Goal: Transaction & Acquisition: Book appointment/travel/reservation

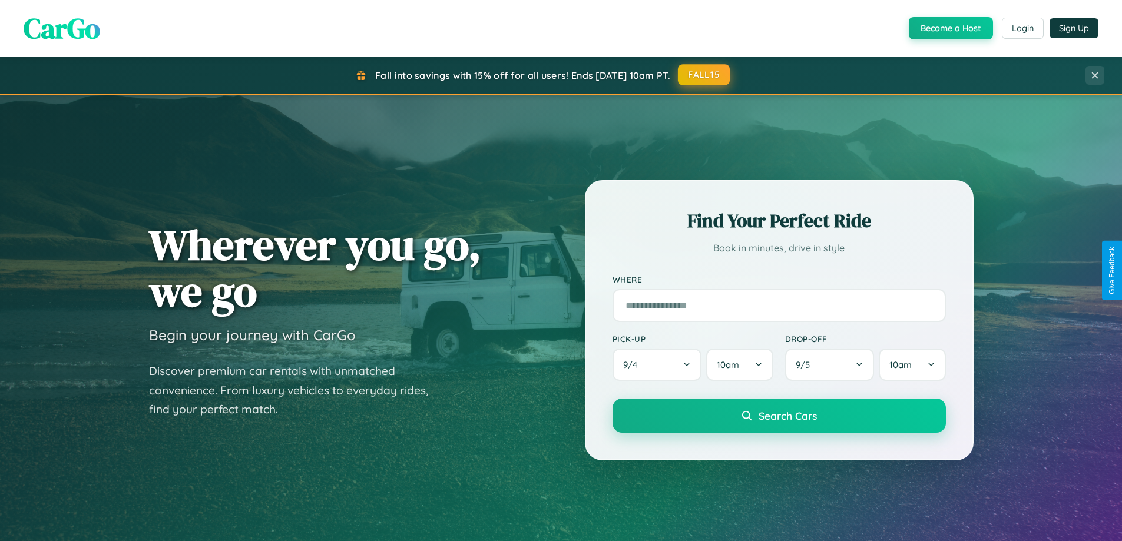
click at [705, 75] on button "FALL15" at bounding box center [704, 74] width 52 height 21
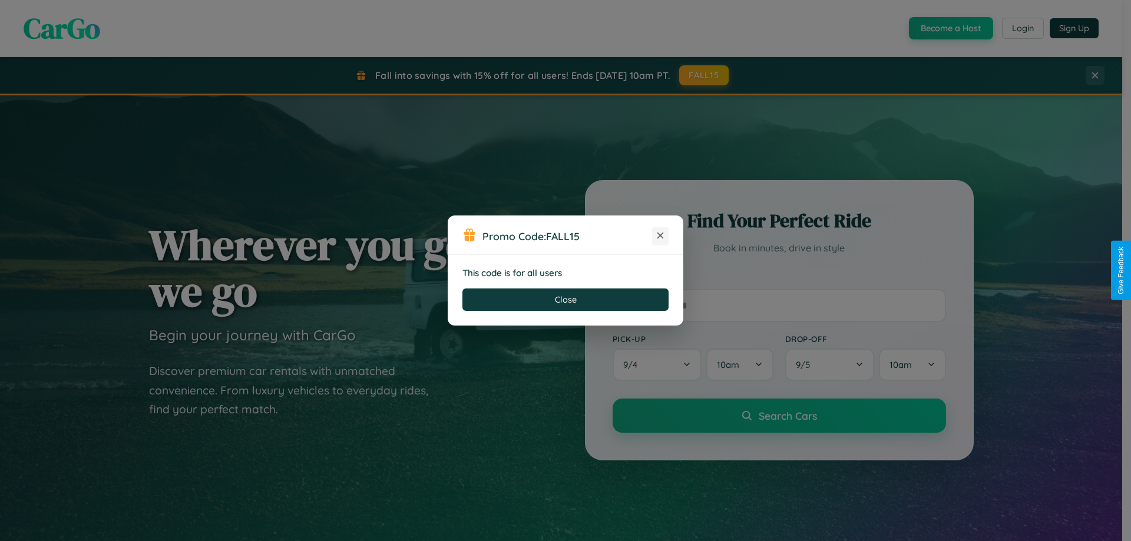
click at [660, 236] on icon at bounding box center [661, 236] width 12 height 12
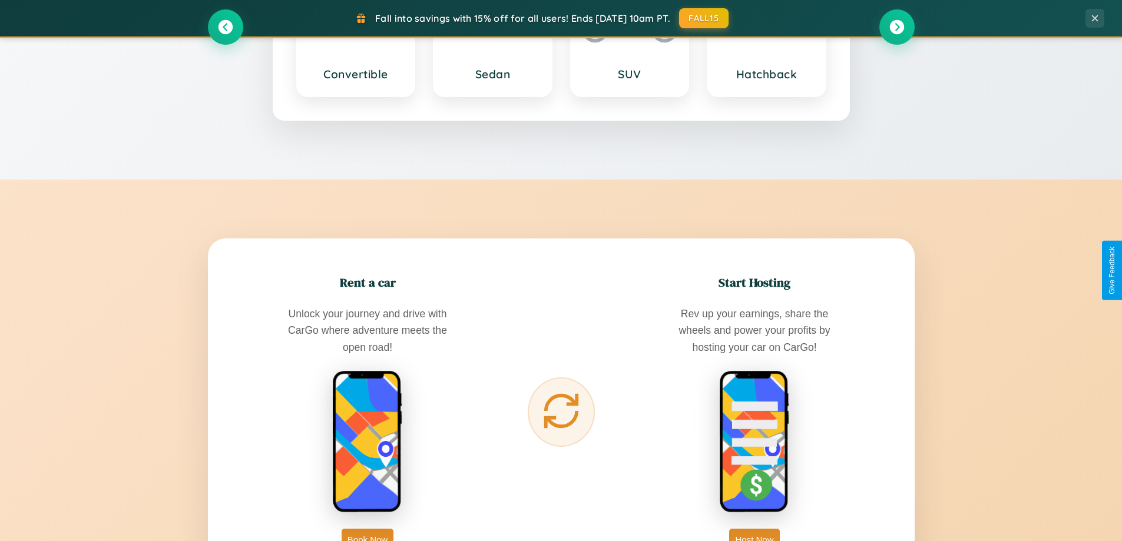
scroll to position [1893, 0]
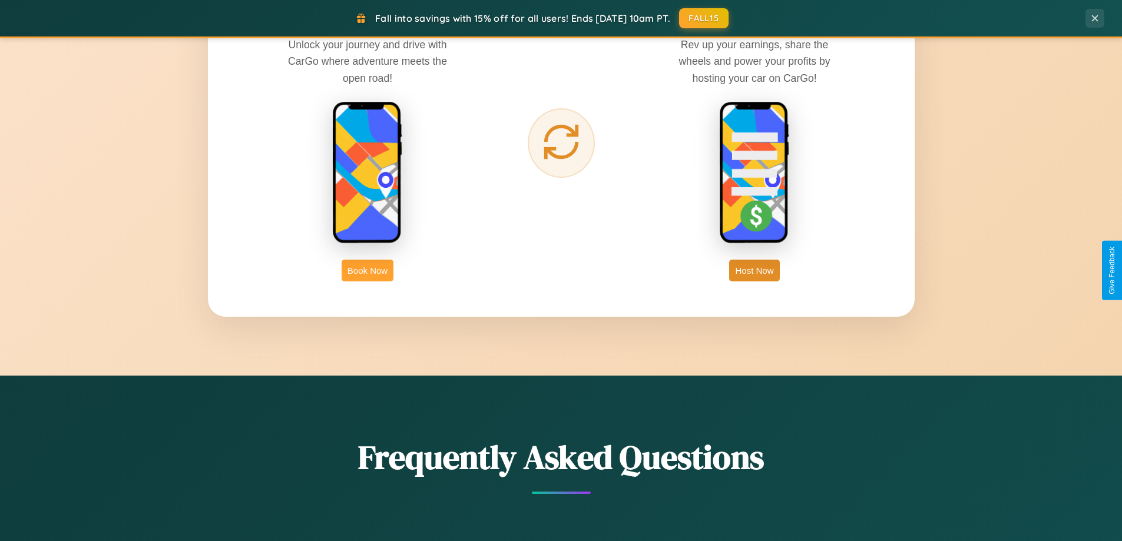
click at [368, 270] on button "Book Now" at bounding box center [368, 271] width 52 height 22
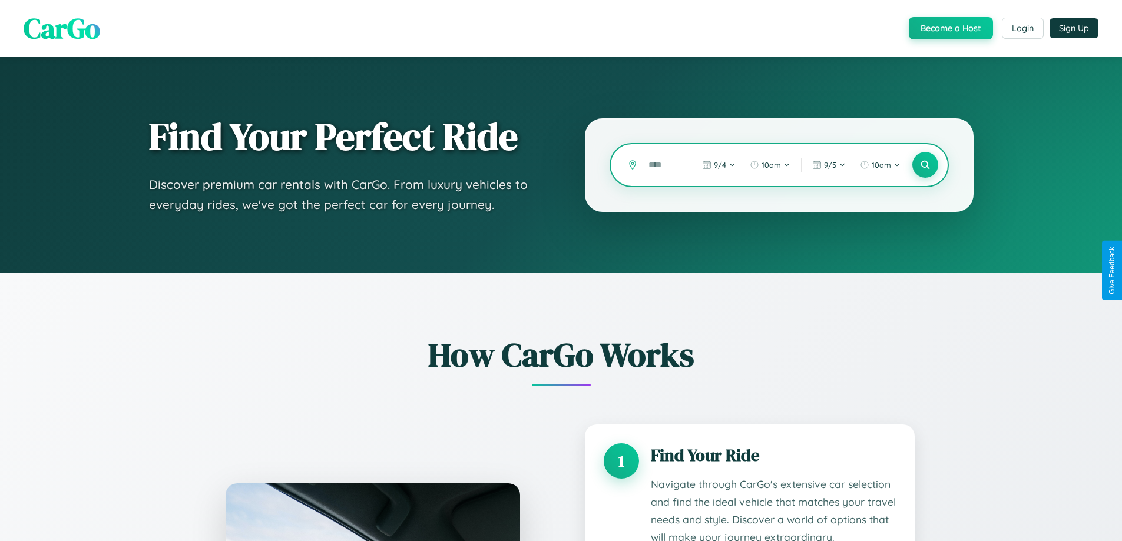
click at [661, 165] on input "text" at bounding box center [661, 165] width 37 height 21
type input "****"
click at [925, 165] on icon at bounding box center [925, 165] width 11 height 11
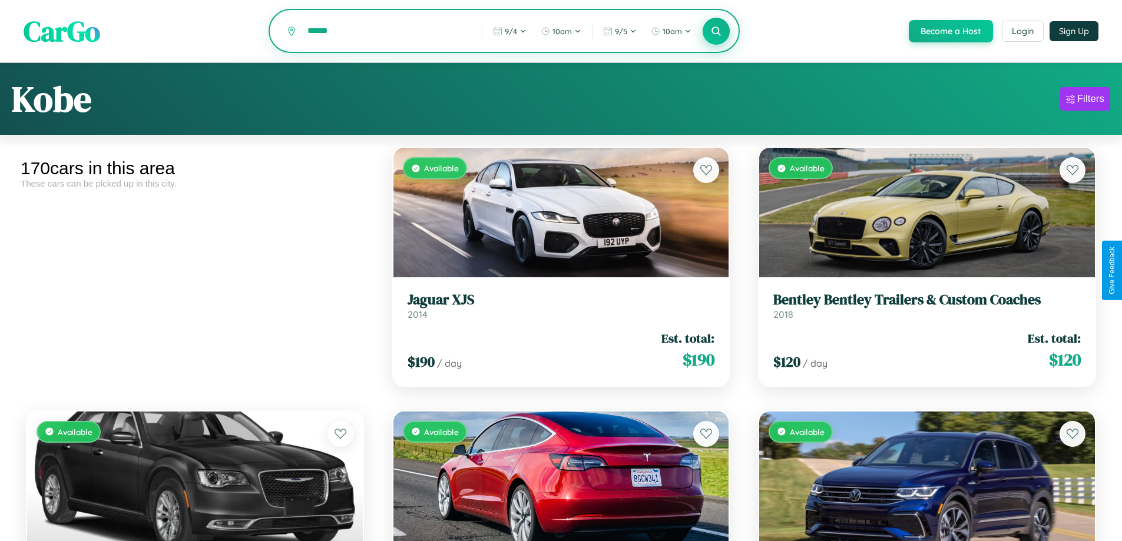
type input "******"
click at [716, 32] on icon at bounding box center [716, 30] width 11 height 11
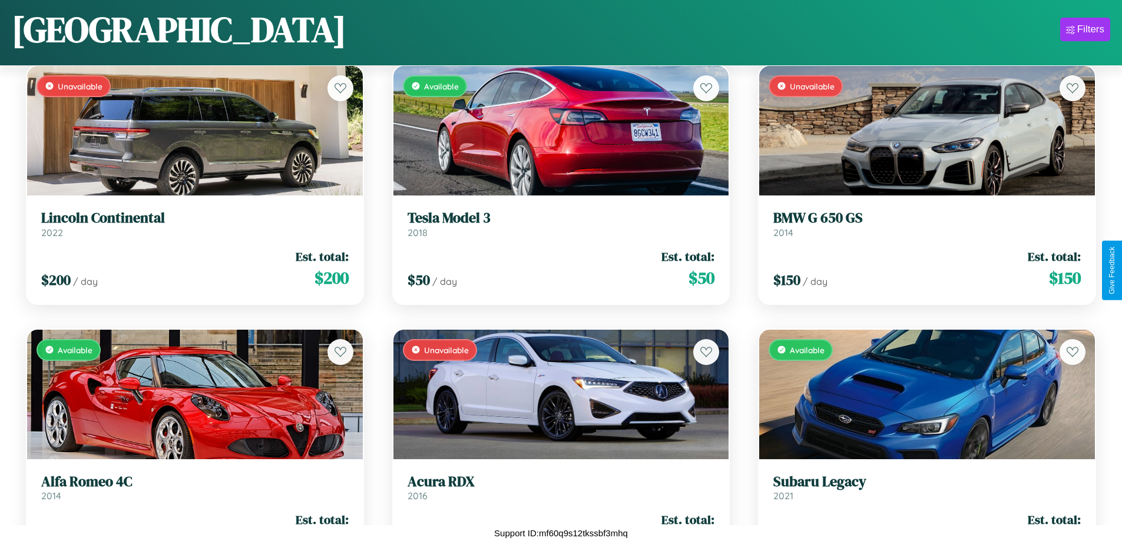
scroll to position [957, 0]
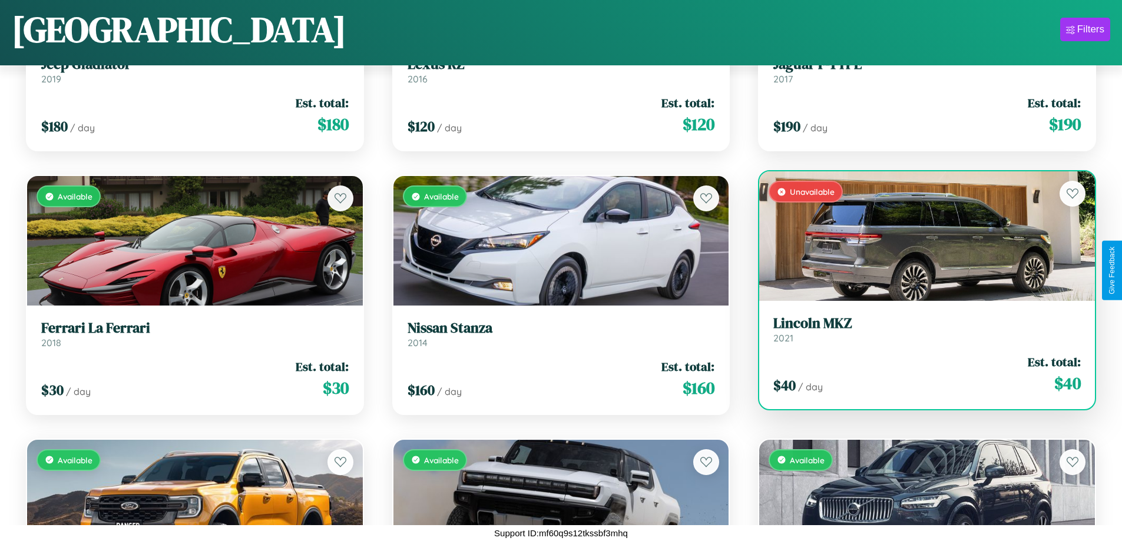
click at [920, 236] on div "Unavailable" at bounding box center [927, 236] width 336 height 130
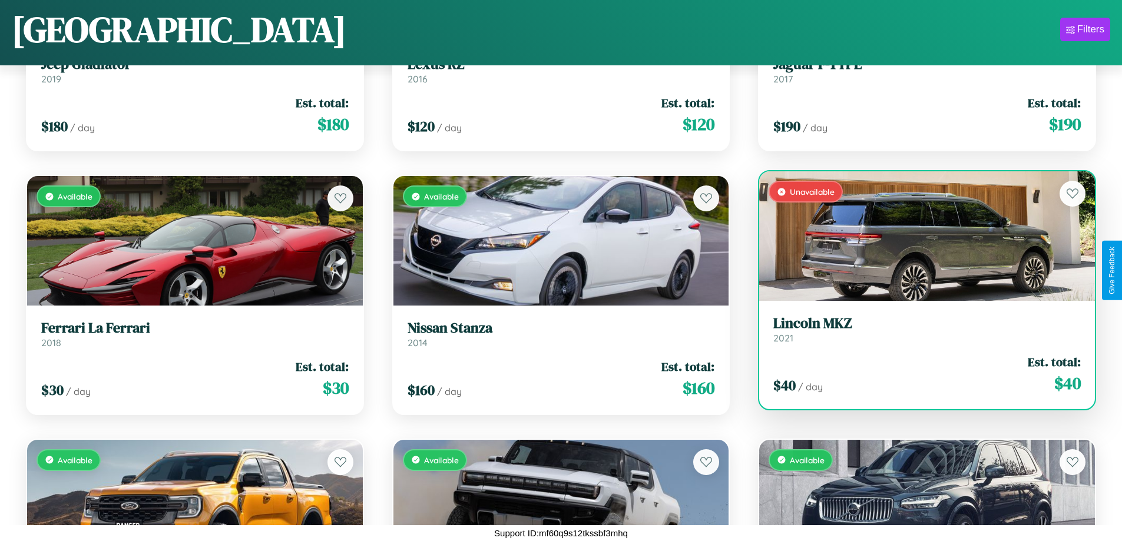
click at [920, 236] on div "Unavailable" at bounding box center [927, 236] width 336 height 130
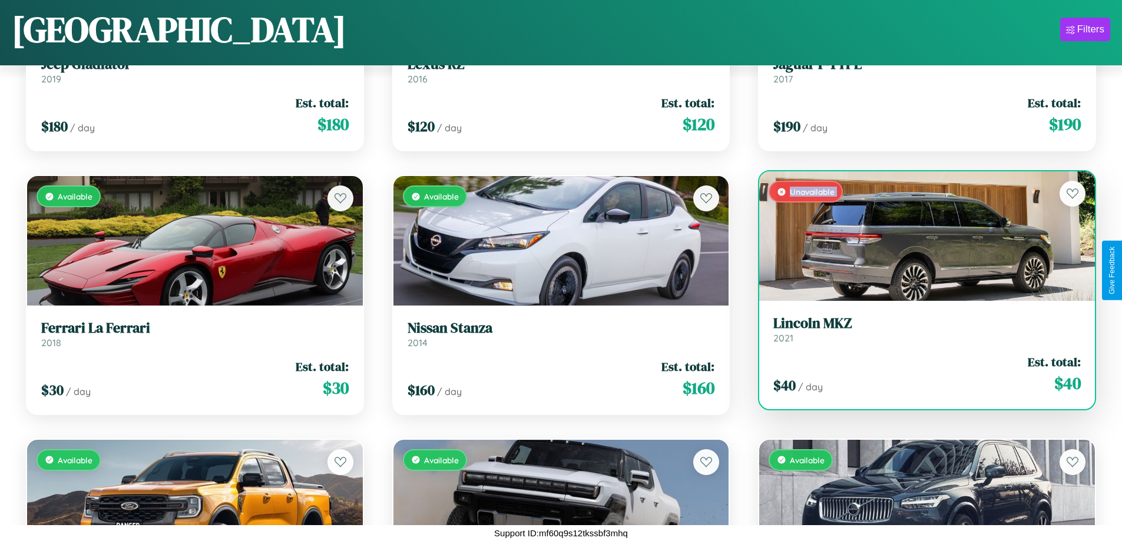
click at [920, 236] on div "Unavailable" at bounding box center [927, 236] width 336 height 130
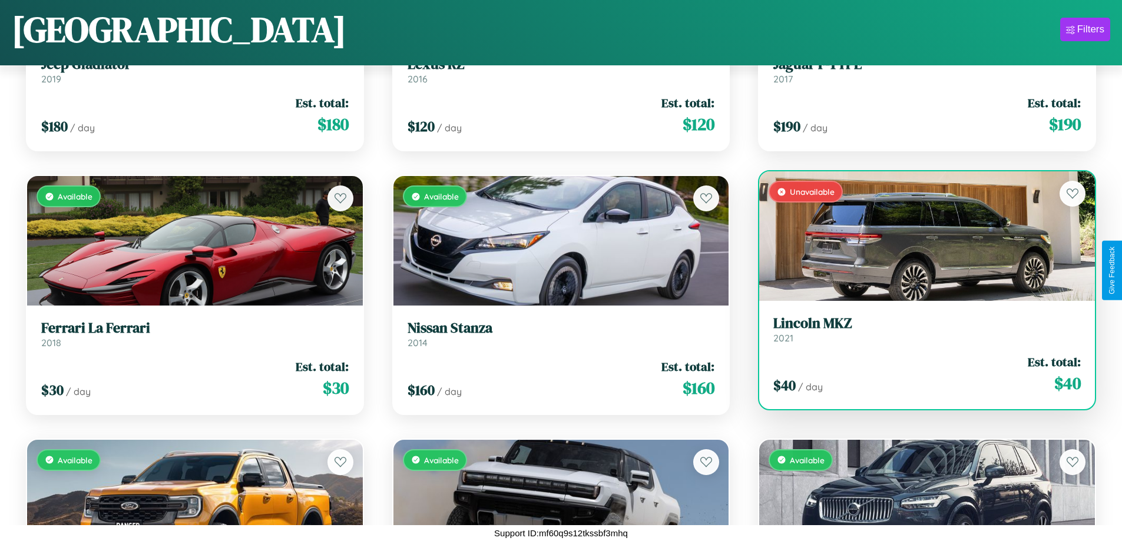
click at [920, 236] on div "Unavailable" at bounding box center [927, 236] width 336 height 130
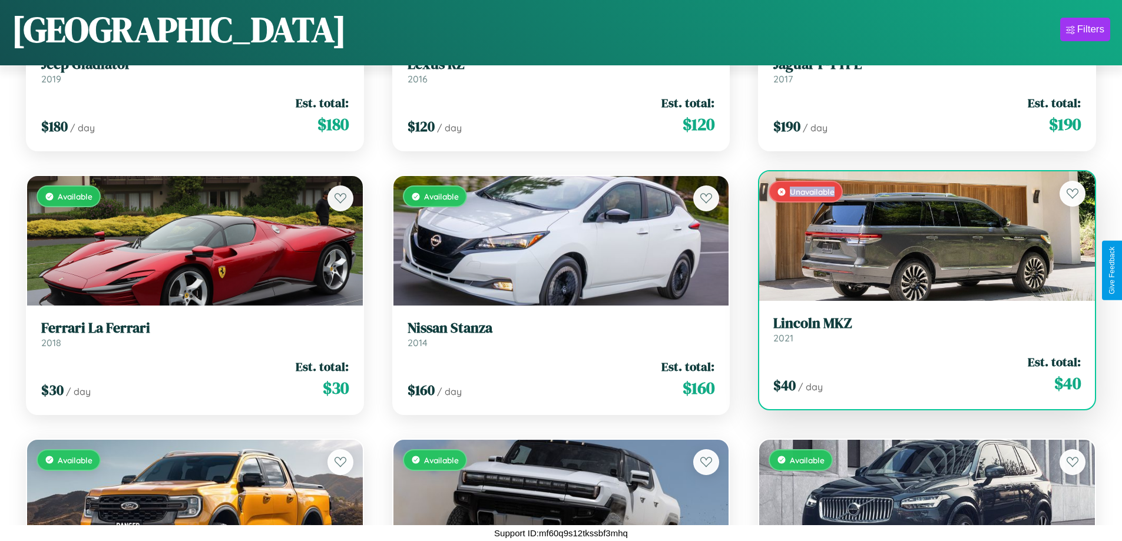
click at [920, 236] on div "Unavailable" at bounding box center [927, 236] width 336 height 130
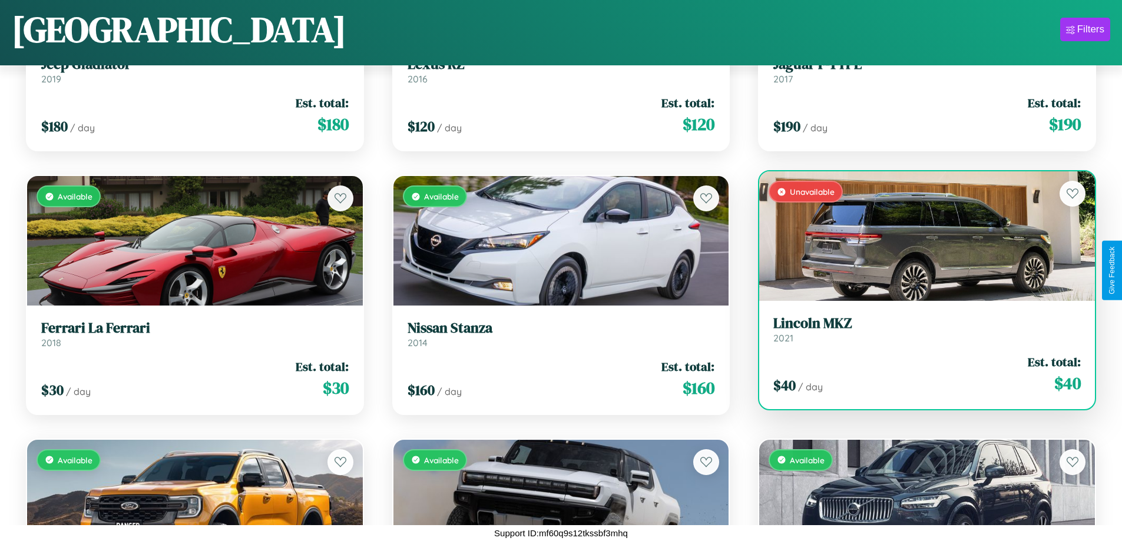
click at [920, 329] on h3 "Lincoln MKZ" at bounding box center [928, 323] width 308 height 17
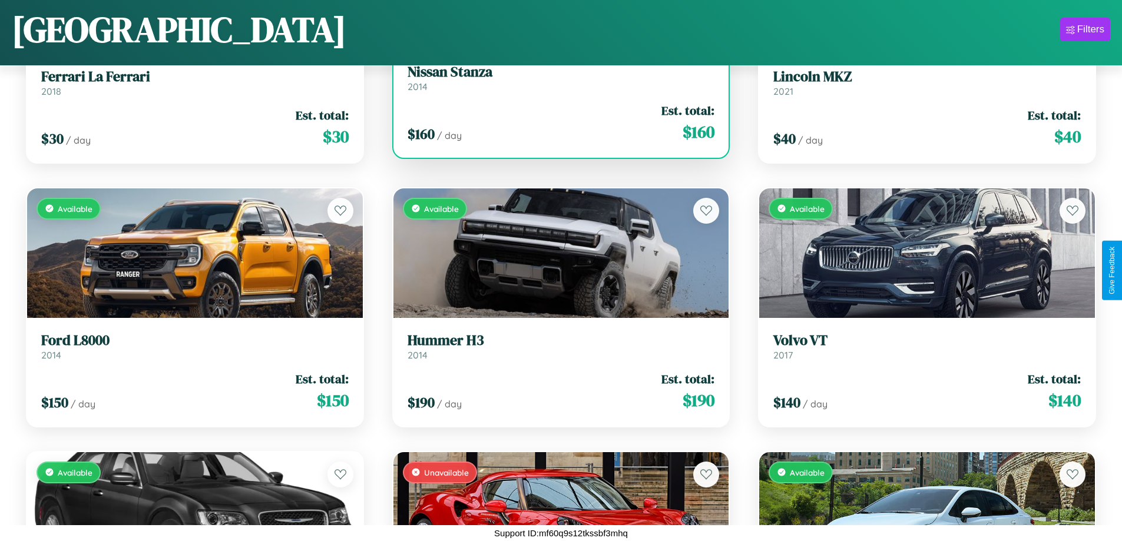
scroll to position [1221, 0]
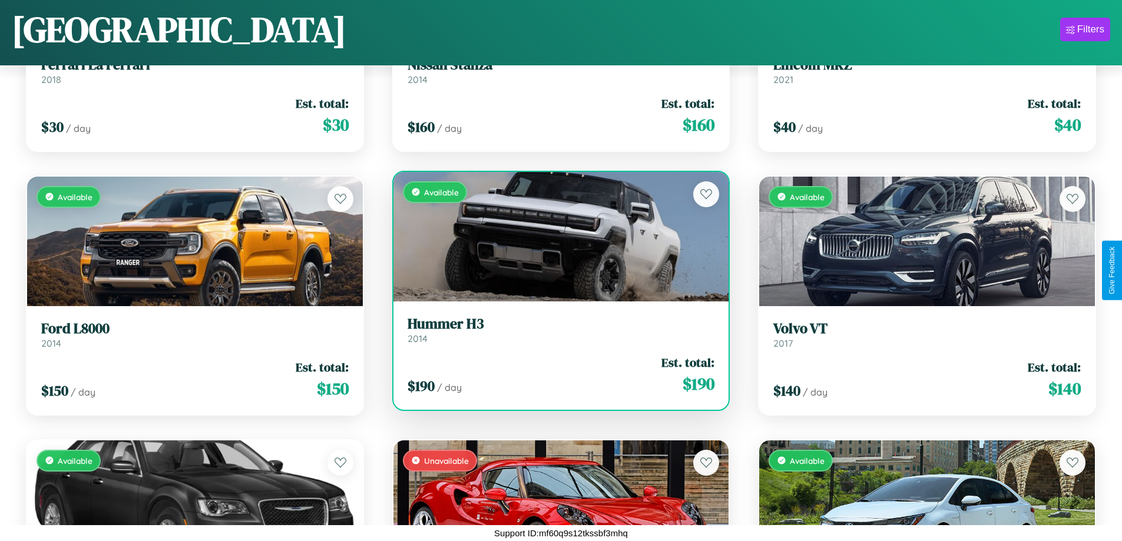
click at [556, 330] on h3 "Hummer H3" at bounding box center [562, 324] width 308 height 17
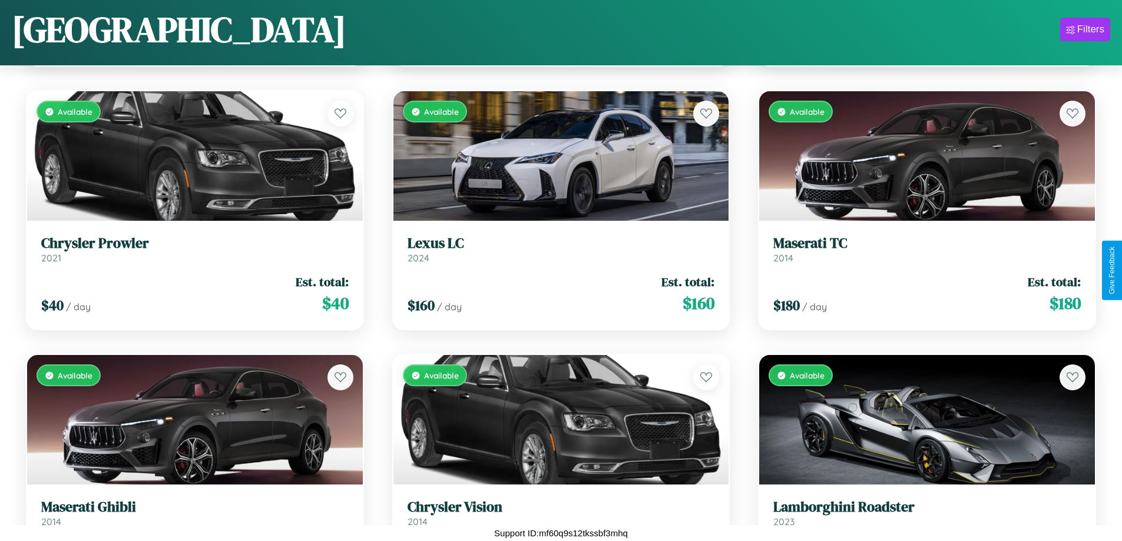
scroll to position [2276, 0]
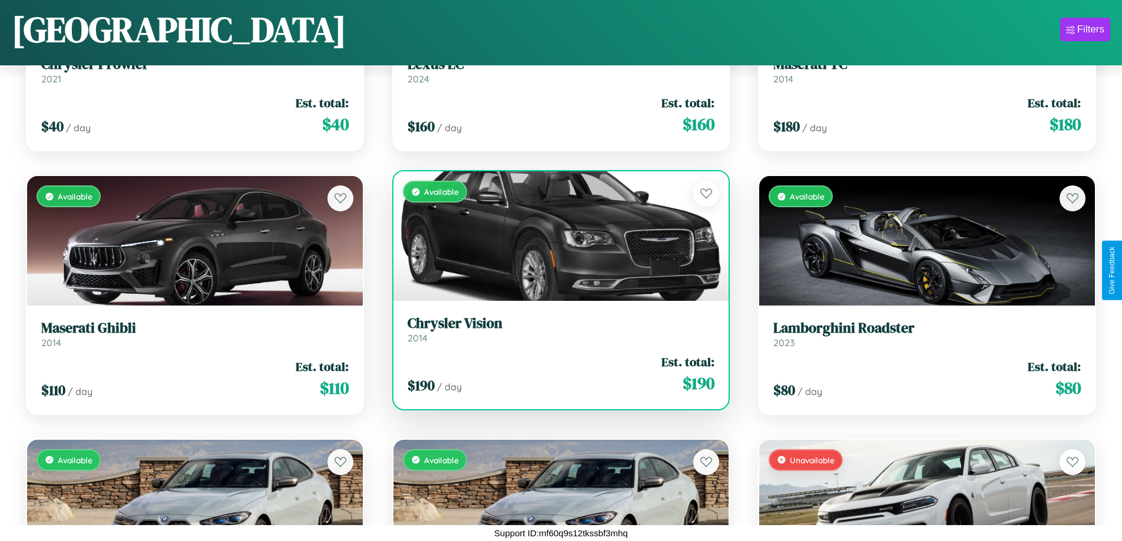
click at [556, 329] on h3 "Chrysler Vision" at bounding box center [562, 323] width 308 height 17
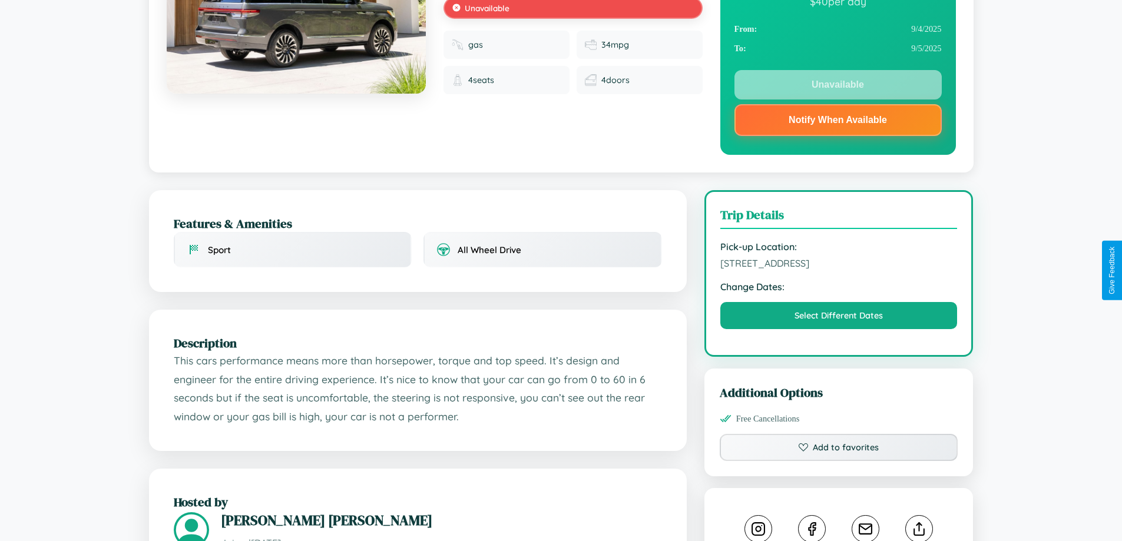
scroll to position [164, 0]
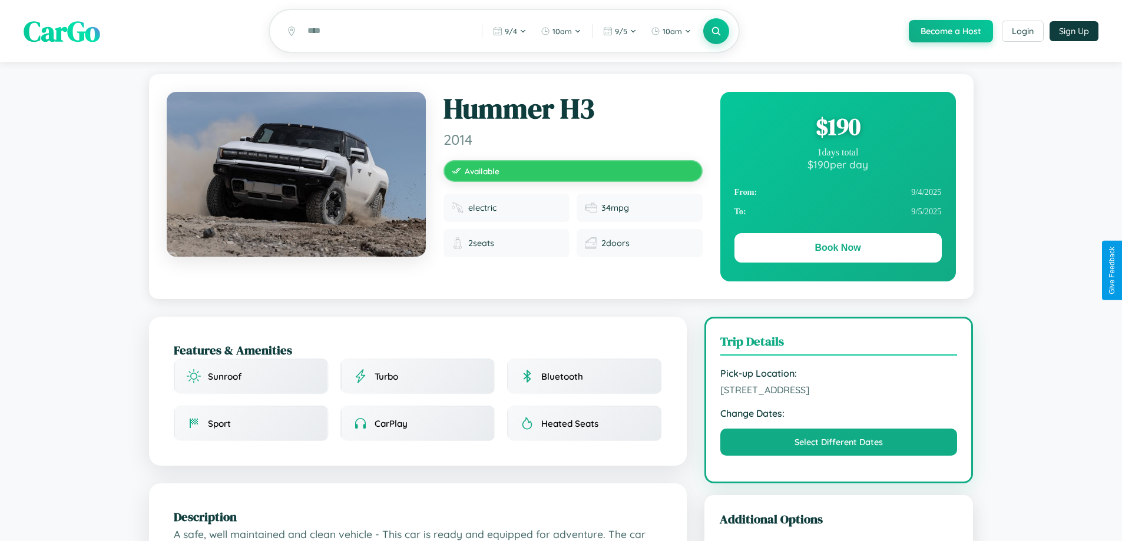
click at [838, 128] on div "$ 190" at bounding box center [838, 127] width 207 height 32
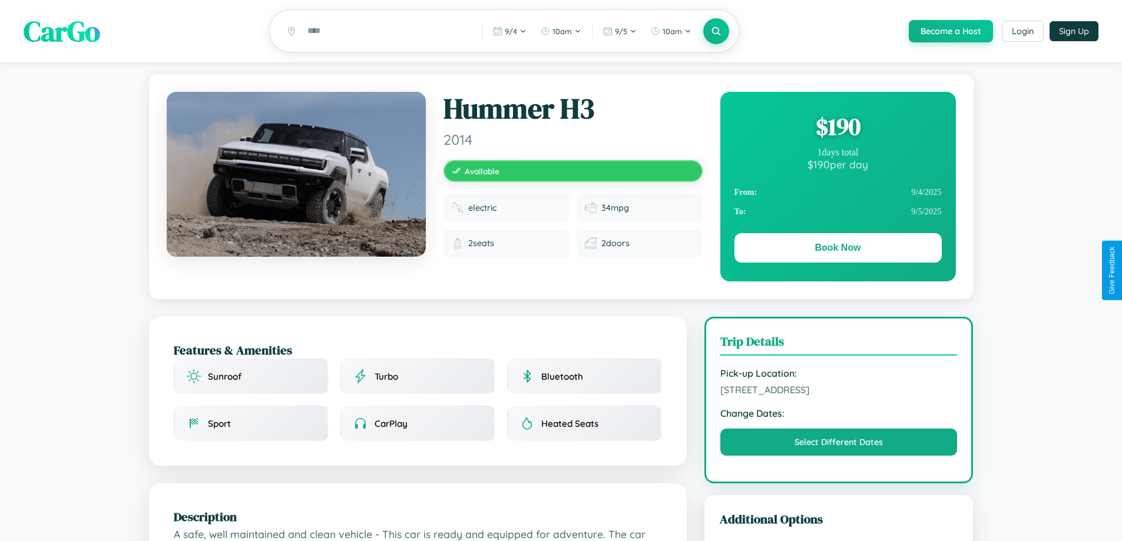
click at [838, 128] on div "$ 190" at bounding box center [838, 127] width 207 height 32
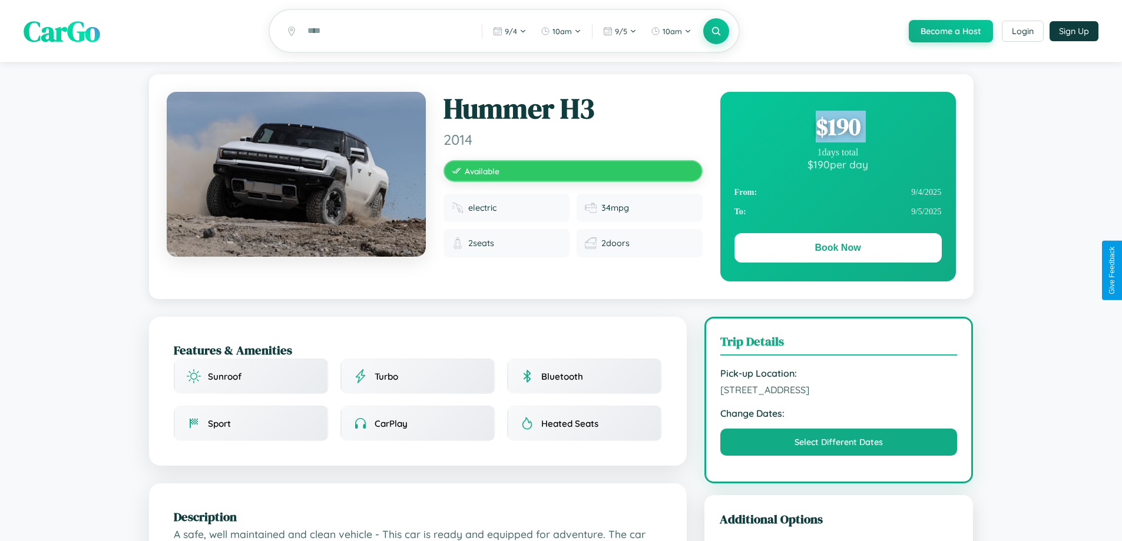
click at [838, 128] on div "$ 190" at bounding box center [838, 127] width 207 height 32
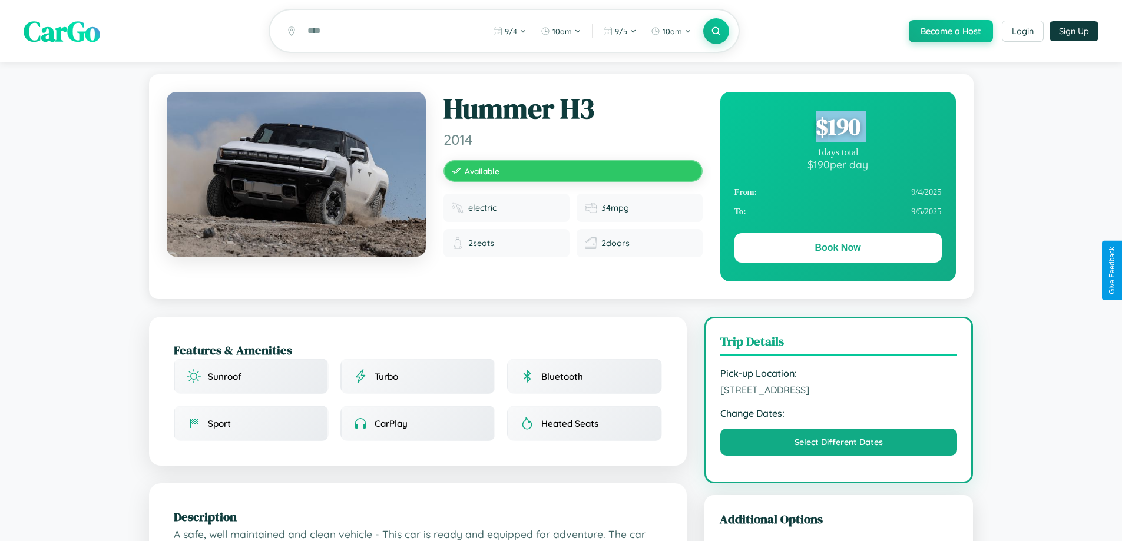
click at [838, 128] on div "$ 190" at bounding box center [838, 127] width 207 height 32
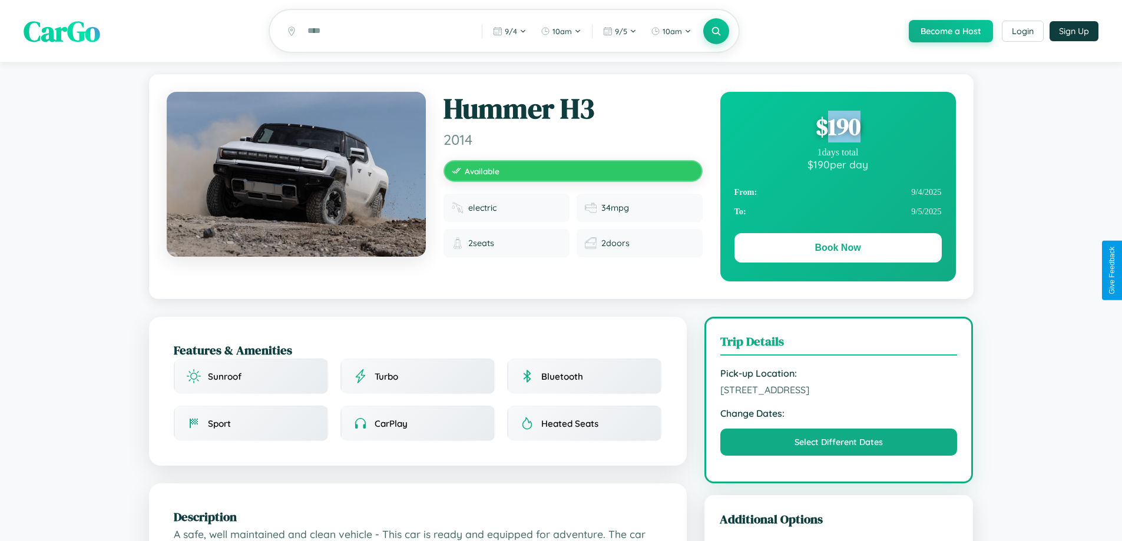
click at [838, 128] on div "$ 190" at bounding box center [838, 127] width 207 height 32
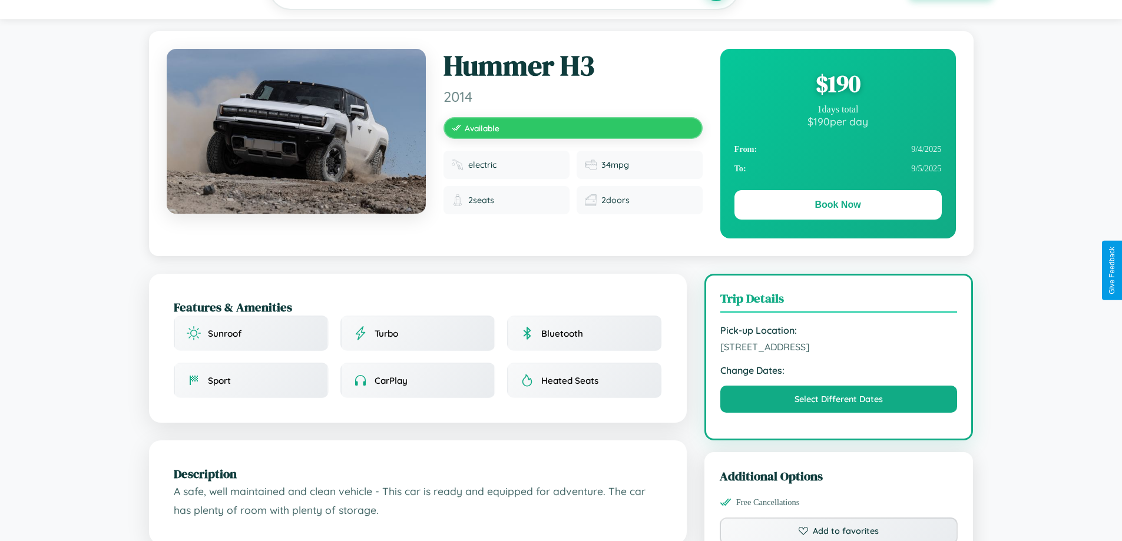
scroll to position [497, 0]
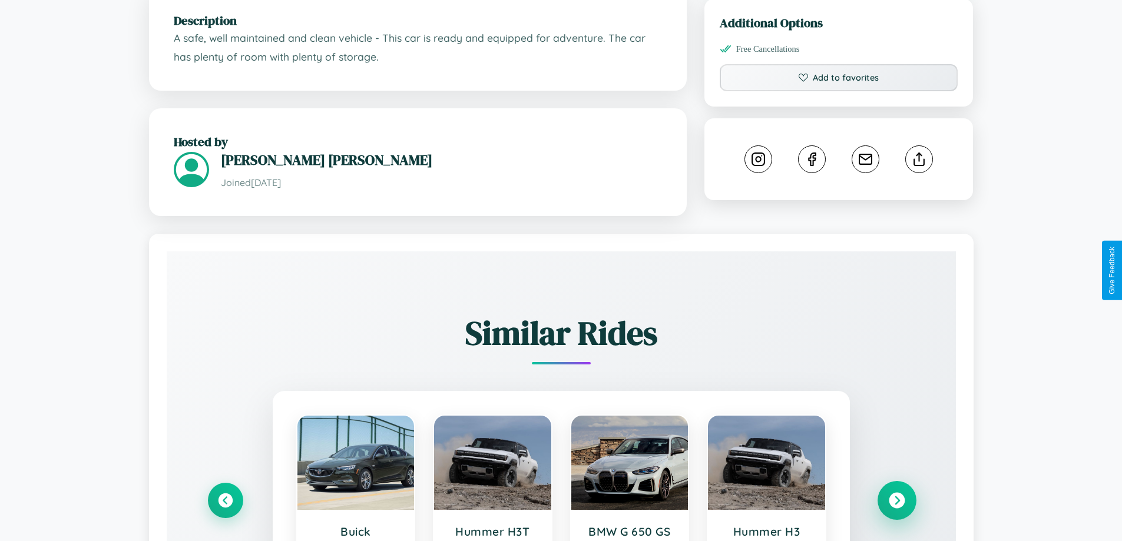
click at [897, 495] on icon at bounding box center [897, 501] width 16 height 16
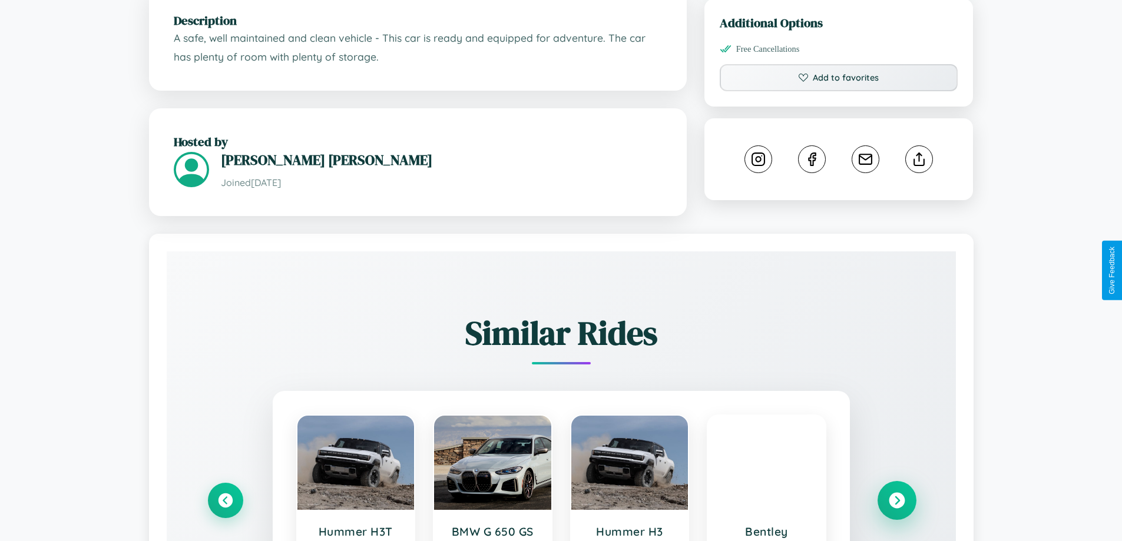
click at [897, 503] on icon at bounding box center [897, 501] width 16 height 16
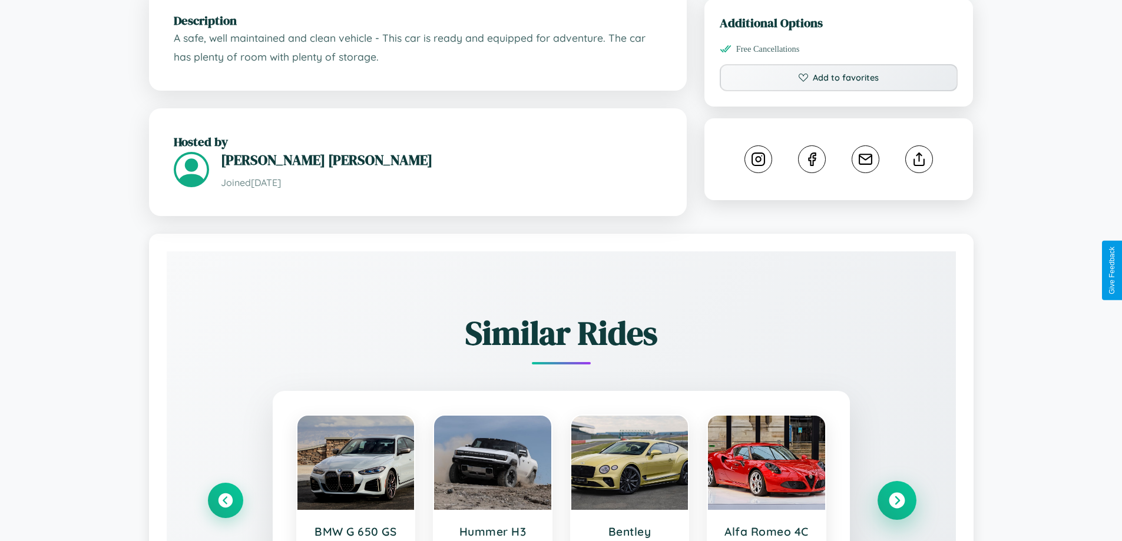
click at [897, 503] on icon at bounding box center [897, 501] width 16 height 16
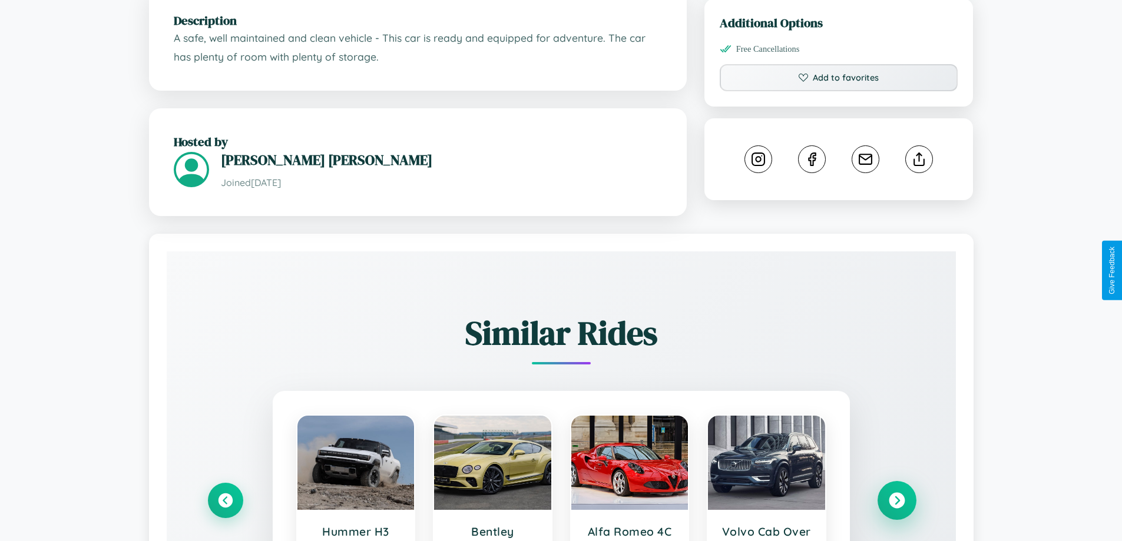
click at [897, 503] on icon at bounding box center [897, 501] width 16 height 16
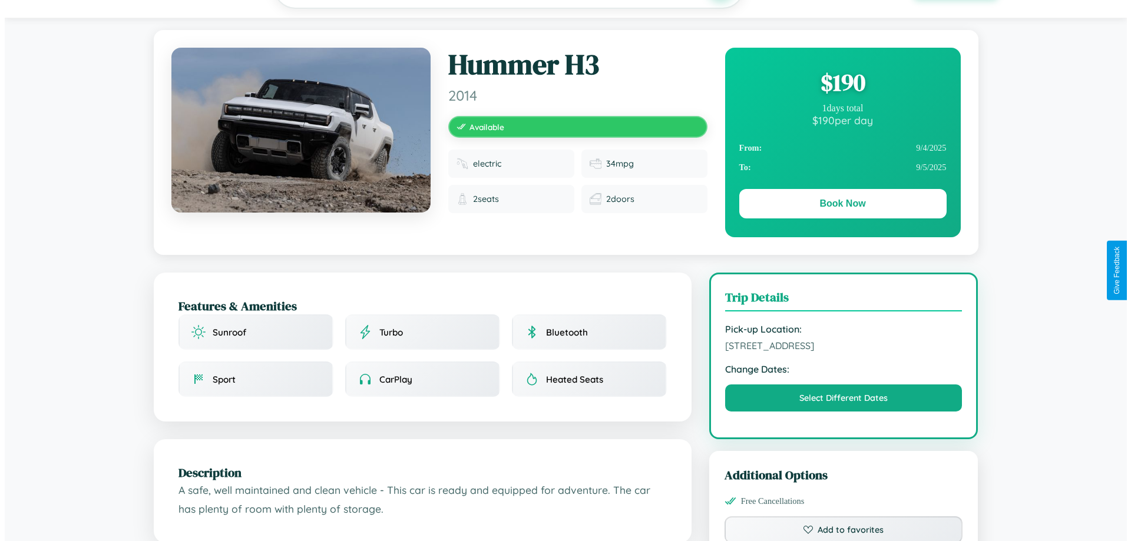
scroll to position [0, 0]
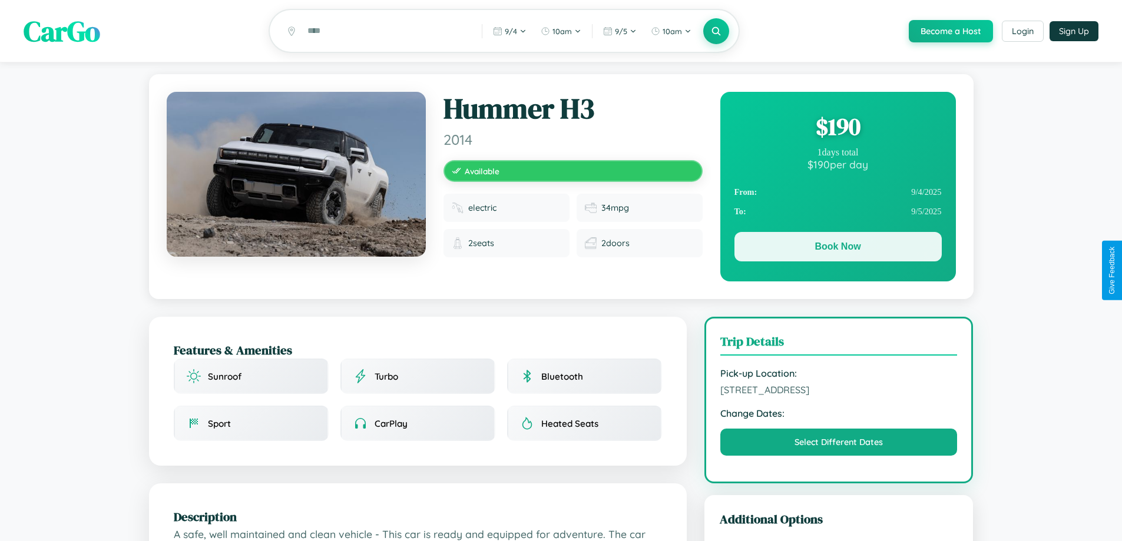
click at [838, 249] on button "Book Now" at bounding box center [838, 246] width 207 height 29
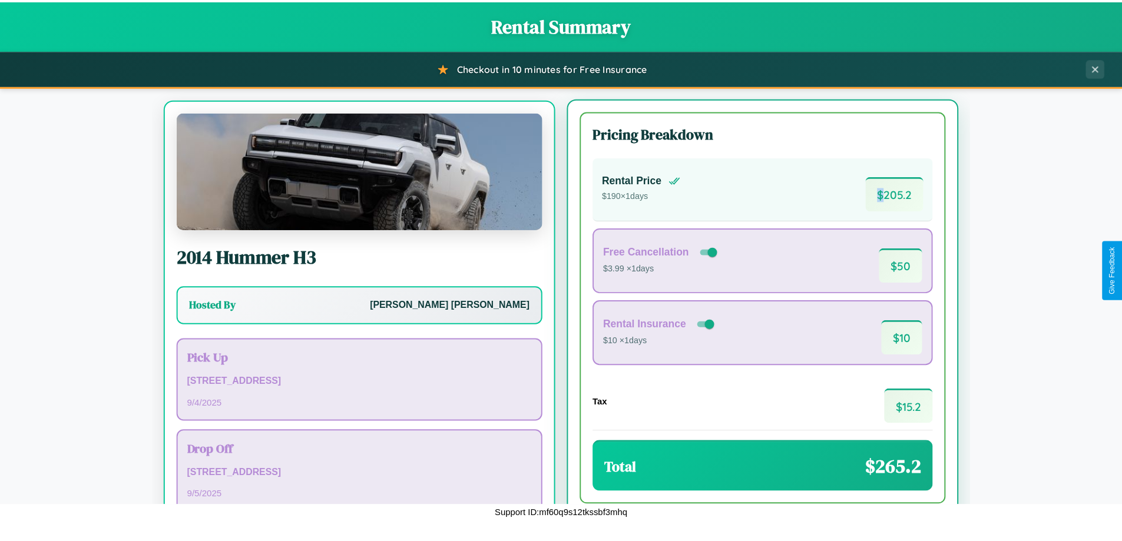
scroll to position [55, 0]
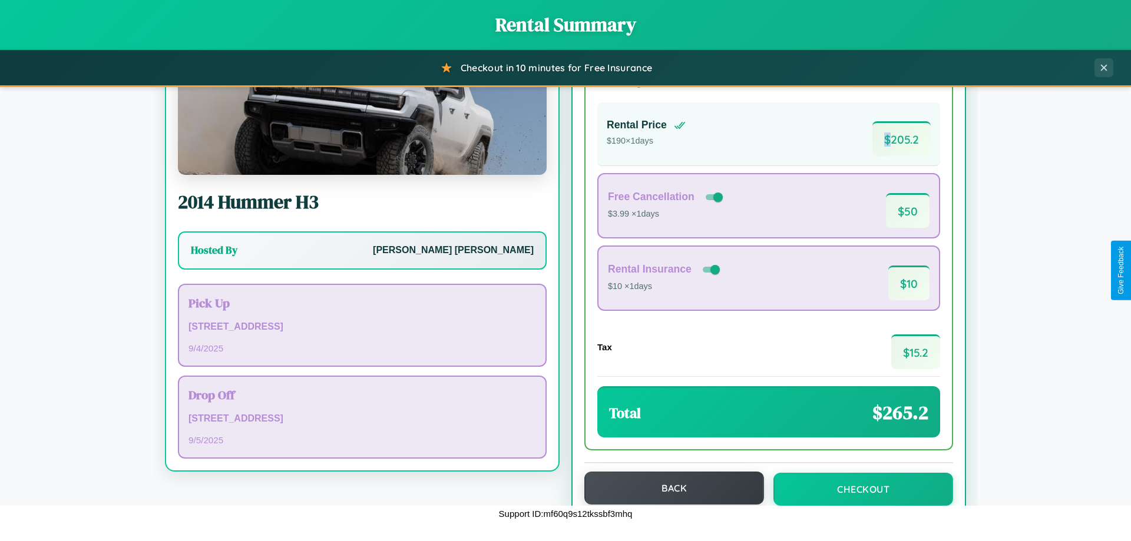
click at [669, 489] on button "Back" at bounding box center [674, 488] width 180 height 33
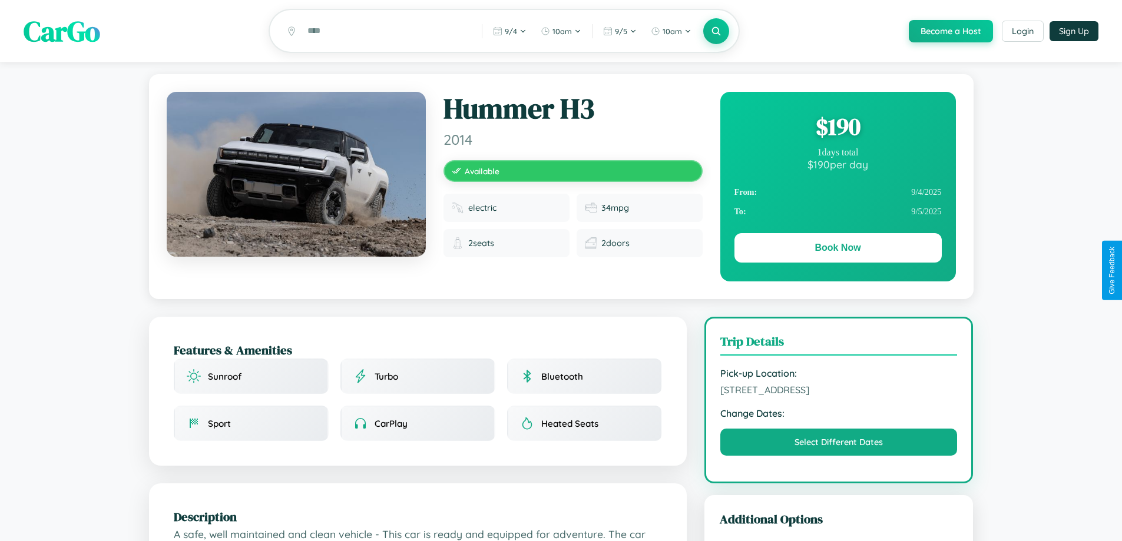
scroll to position [127, 0]
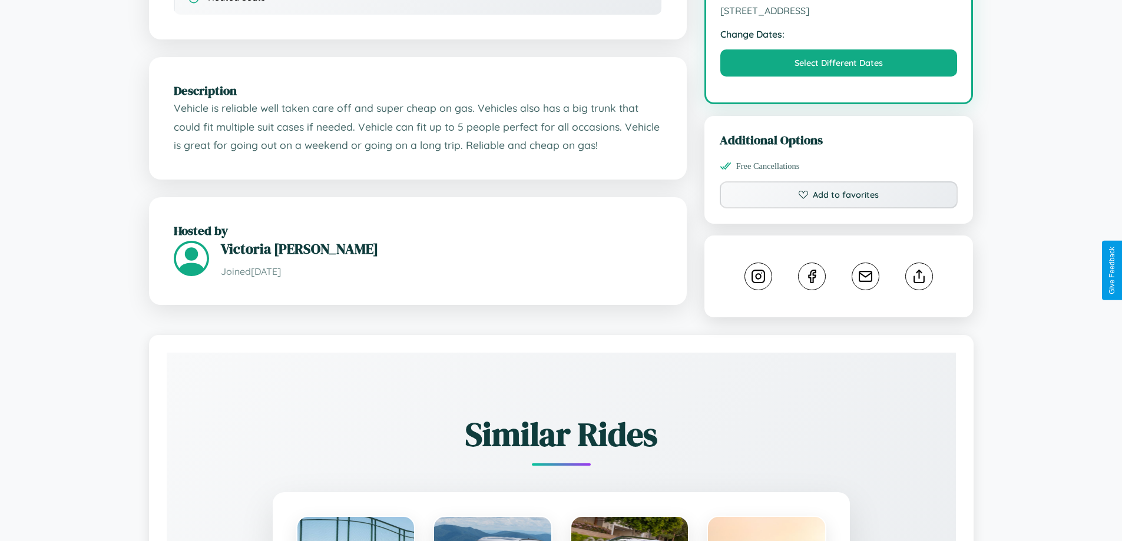
scroll to position [399, 0]
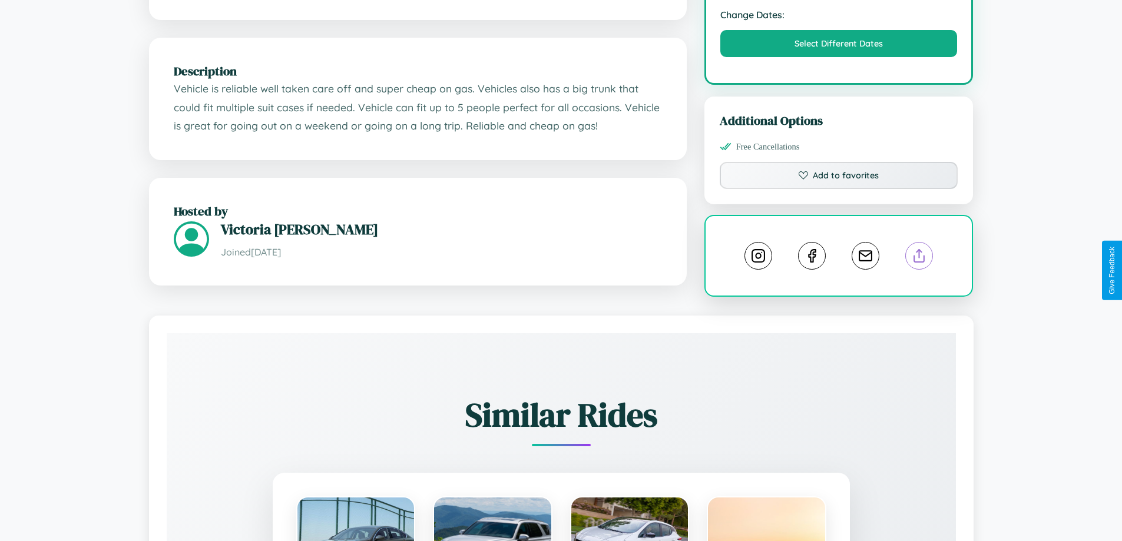
click at [920, 258] on line at bounding box center [920, 254] width 0 height 8
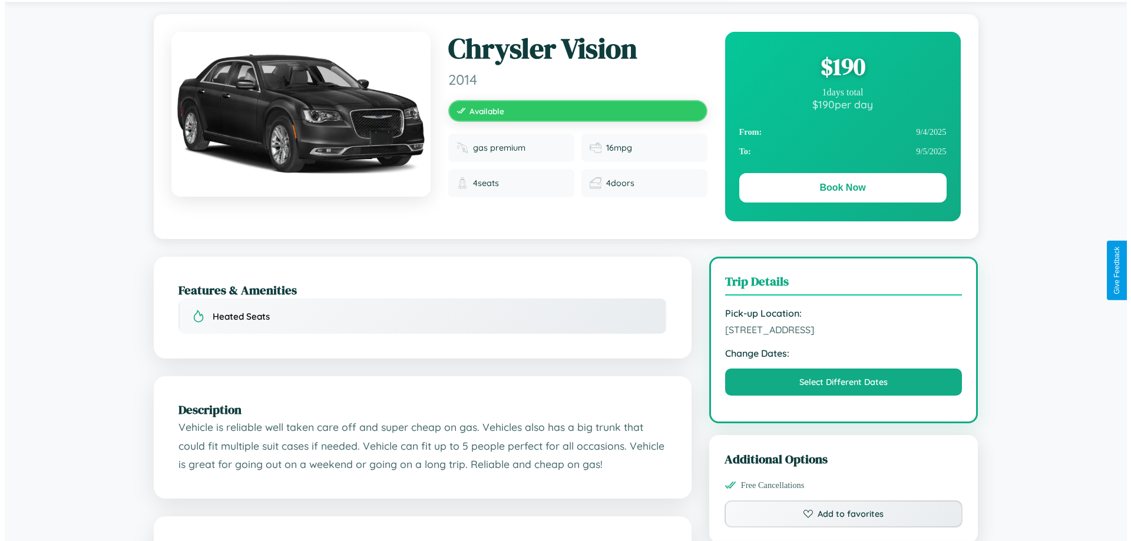
scroll to position [0, 0]
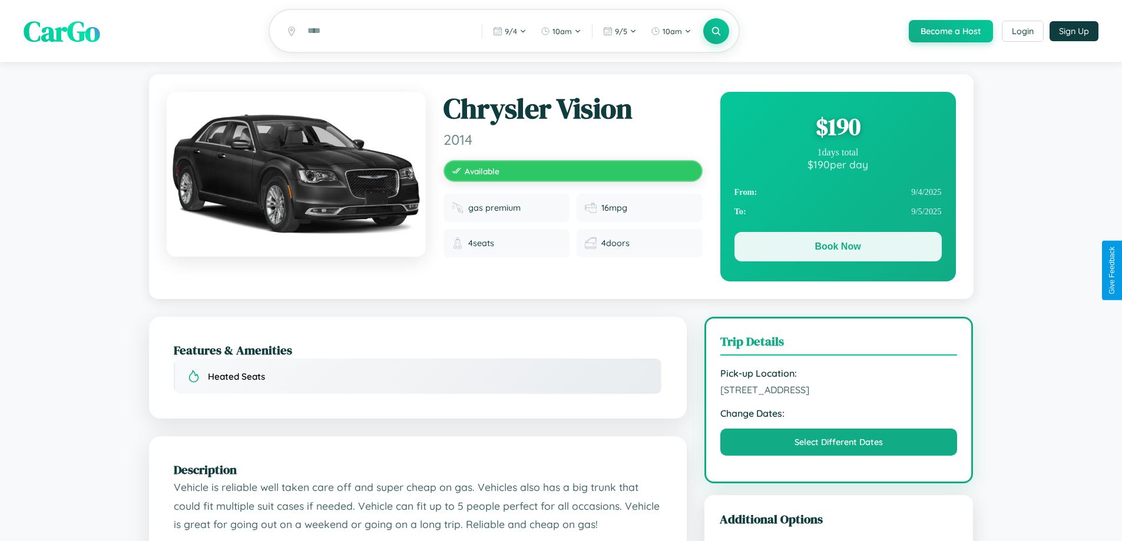
click at [838, 249] on button "Book Now" at bounding box center [838, 246] width 207 height 29
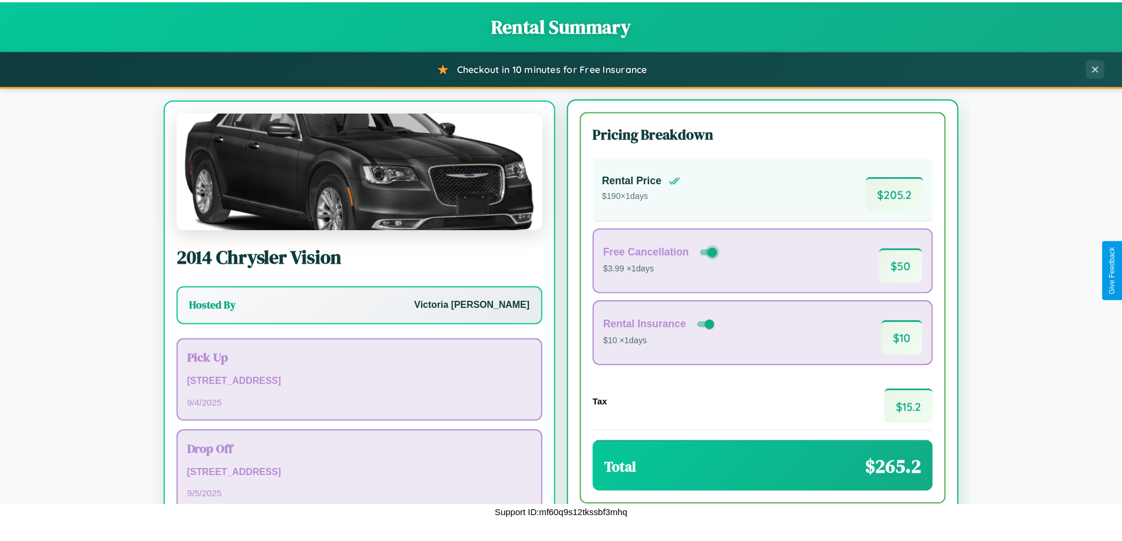
scroll to position [55, 0]
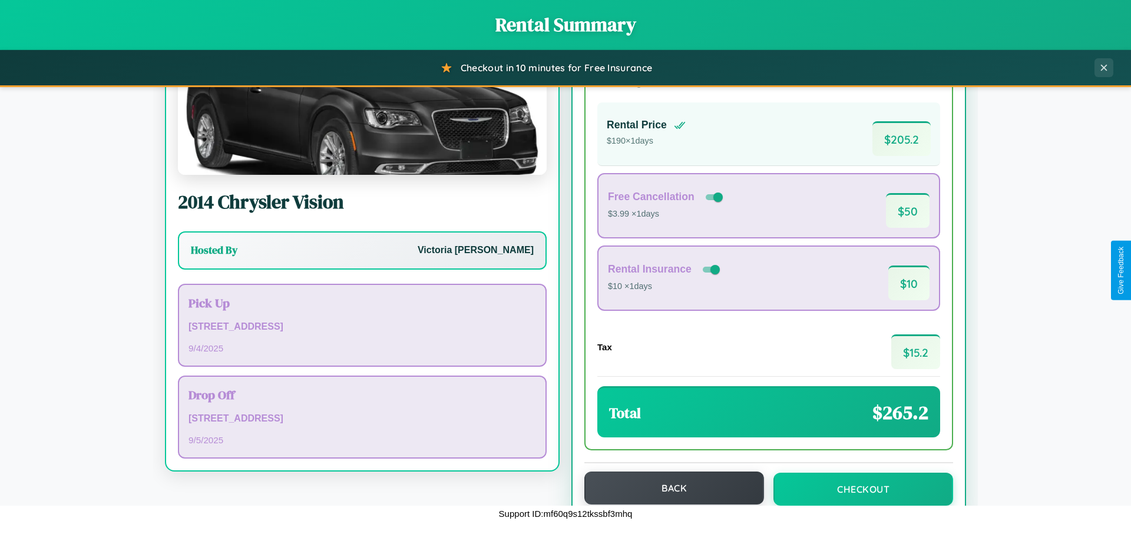
click at [669, 488] on button "Back" at bounding box center [674, 488] width 180 height 33
